Goal: Check status: Check status

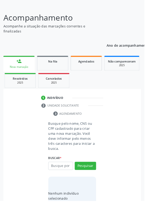
click at [65, 183] on input "text" at bounding box center [66, 182] width 27 height 9
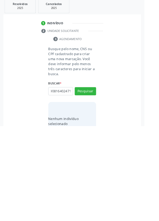
scroll to position [0, 9]
type input "702308164024714"
click at [93, 183] on button "Pesquisar" at bounding box center [93, 182] width 23 height 9
type input "702308164024714"
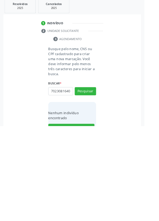
scroll to position [0, 0]
type input "7"
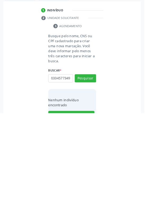
scroll to position [0, 1]
type input "03345773490"
click at [96, 180] on button "Pesquisar" at bounding box center [93, 182] width 23 height 9
type input "03345773490"
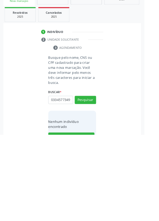
scroll to position [41, 0]
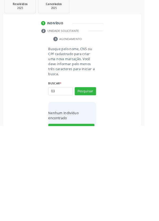
type input "0"
type input "705003698426450"
click at [94, 180] on button "Pesquisar" at bounding box center [93, 182] width 23 height 9
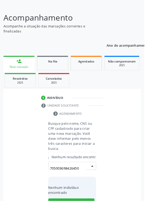
scroll to position [41, 0]
